Goal: Navigation & Orientation: Find specific page/section

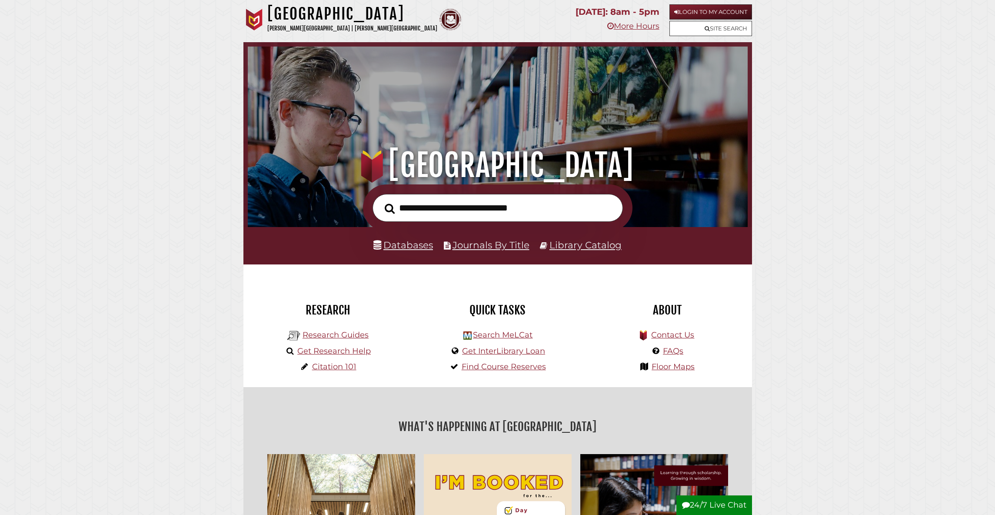
scroll to position [165, 495]
click at [601, 369] on div ".heklogo-cls-1 { fill: url(#linear-gradient); } .heklogo-cls-1, .heklogo-cls-2,…" at bounding box center [667, 352] width 156 height 52
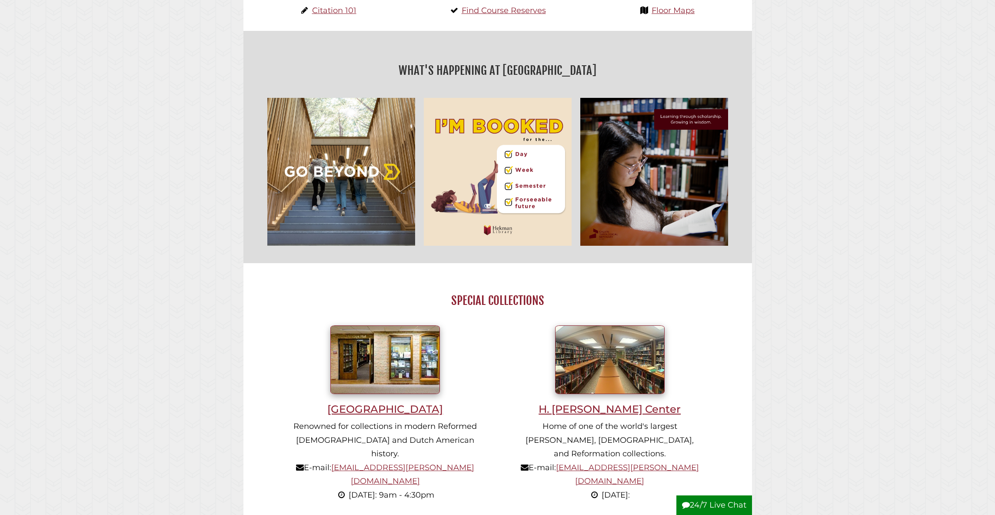
scroll to position [828, 0]
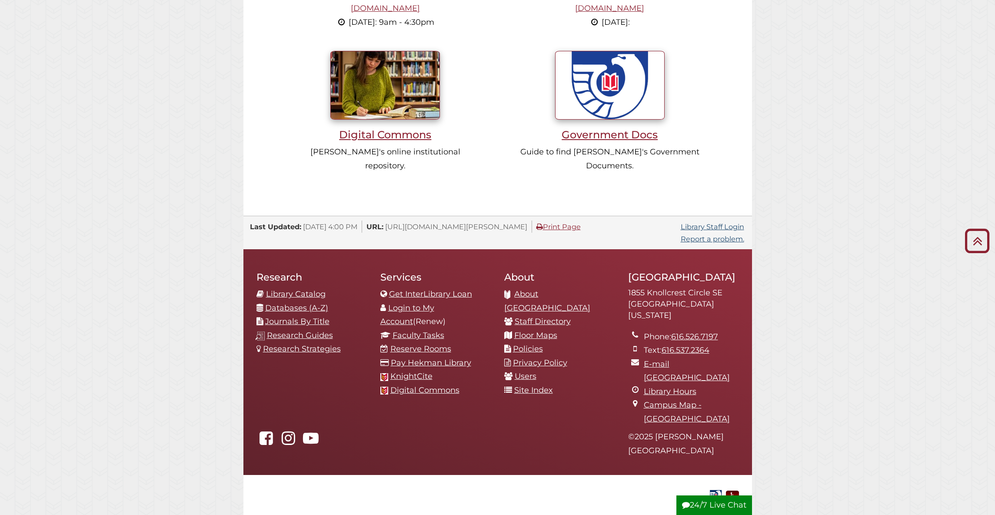
click at [495, 353] on div "Services Get InterLibrary Loan Login to My Account (Renew) Faculty Tasks Reserv…" at bounding box center [436, 333] width 124 height 143
click at [289, 330] on link "Research Guides" at bounding box center [300, 335] width 66 height 10
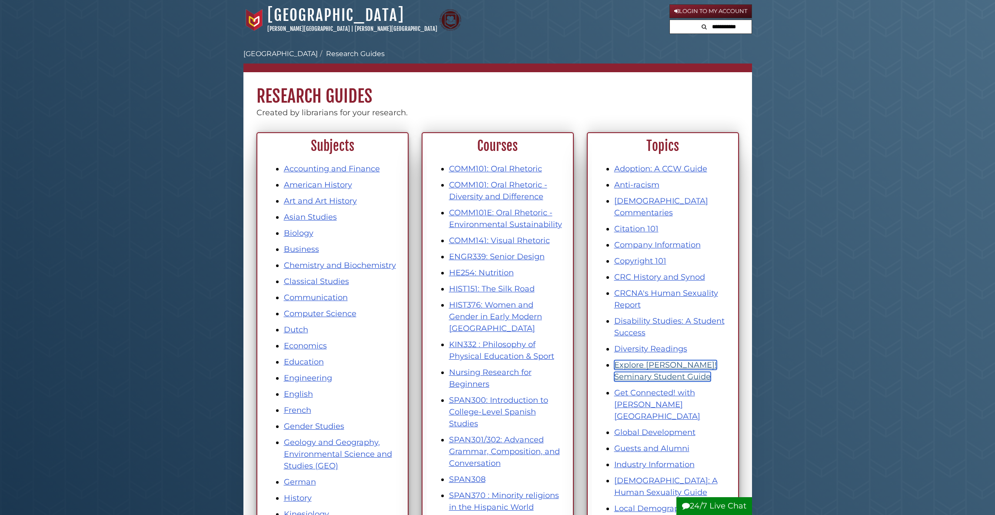
click at [618, 365] on link "Explore Hekman! Seminary Student Guide" at bounding box center [665, 370] width 103 height 21
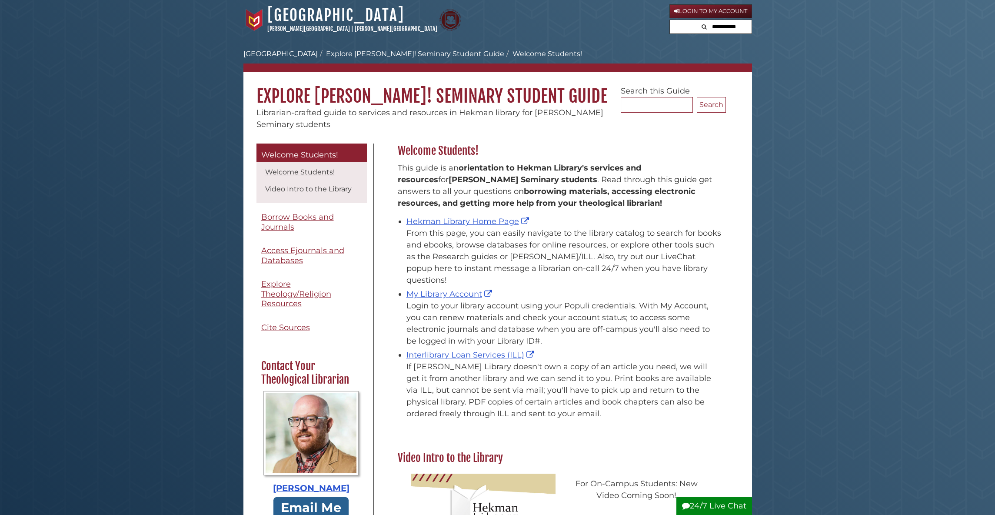
scroll to position [2, 0]
